Goal: Information Seeking & Learning: Find specific fact

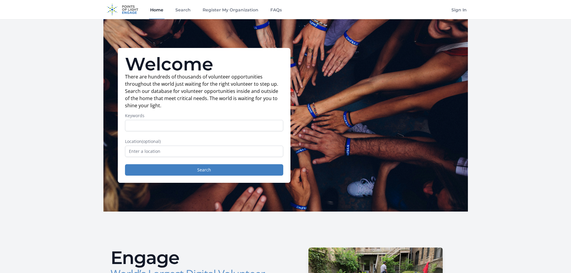
click at [140, 125] on input "Keywords" at bounding box center [204, 125] width 158 height 11
type input "2493360325"
click at [146, 149] on input "text" at bounding box center [204, 151] width 158 height 11
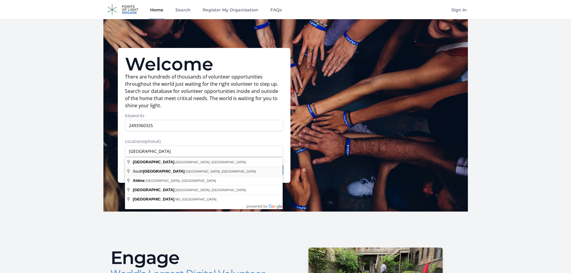
type input "[GEOGRAPHIC_DATA], [GEOGRAPHIC_DATA], [GEOGRAPHIC_DATA]"
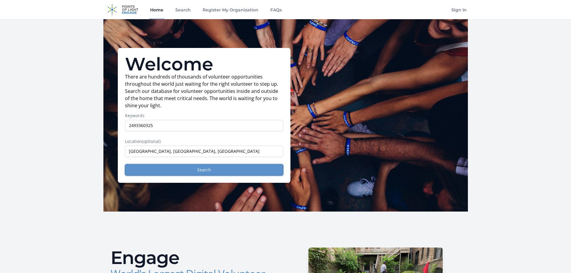
click at [196, 170] on button "Search" at bounding box center [204, 169] width 158 height 11
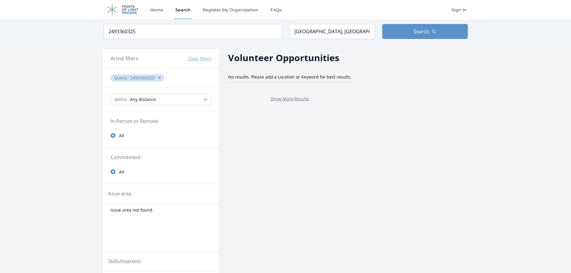
click at [148, 119] on legend "In-Person or Remote:" at bounding box center [161, 121] width 101 height 7
click at [205, 96] on select "Any distance , 5 Miles , 20 Miles , 50 Miles , 100 Miles" at bounding box center [161, 99] width 101 height 11
select select "8046"
click at [111, 94] on select "Any distance , 5 Miles , 20 Miles , 50 Miles , 100 Miles" at bounding box center [161, 99] width 101 height 11
click at [404, 35] on button "Search" at bounding box center [425, 31] width 86 height 15
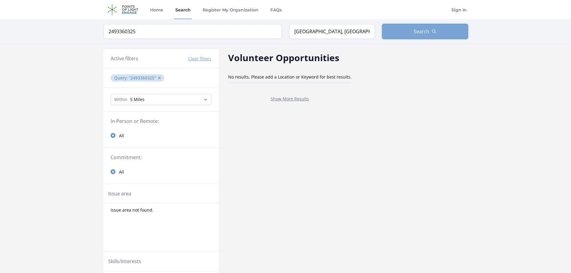
drag, startPoint x: 423, startPoint y: 30, endPoint x: 406, endPoint y: 28, distance: 16.6
click at [421, 29] on span "Search" at bounding box center [422, 31] width 16 height 7
drag, startPoint x: 120, startPoint y: 7, endPoint x: 1, endPoint y: 20, distance: 119.2
